Goal: Find specific page/section: Find specific page/section

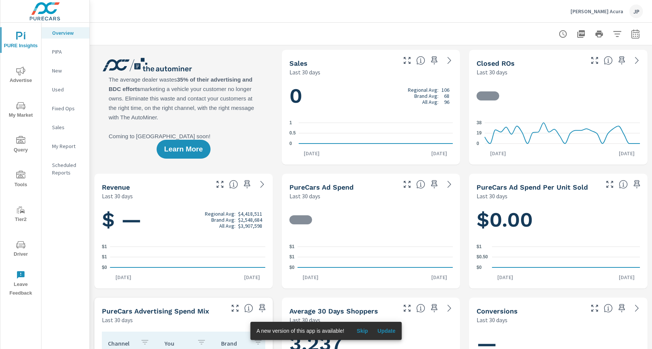
click at [21, 247] on icon "nav menu" at bounding box center [20, 244] width 9 height 9
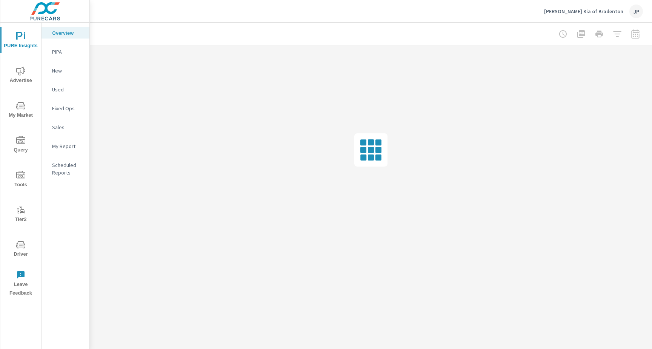
click at [20, 256] on span "Driver" at bounding box center [21, 249] width 36 height 18
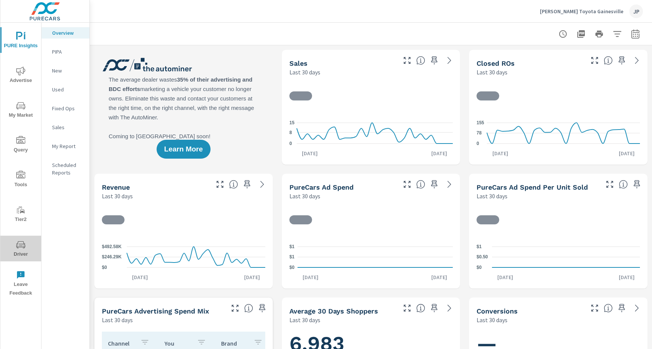
click at [17, 252] on span "Driver" at bounding box center [21, 249] width 36 height 18
